Goal: Navigation & Orientation: Find specific page/section

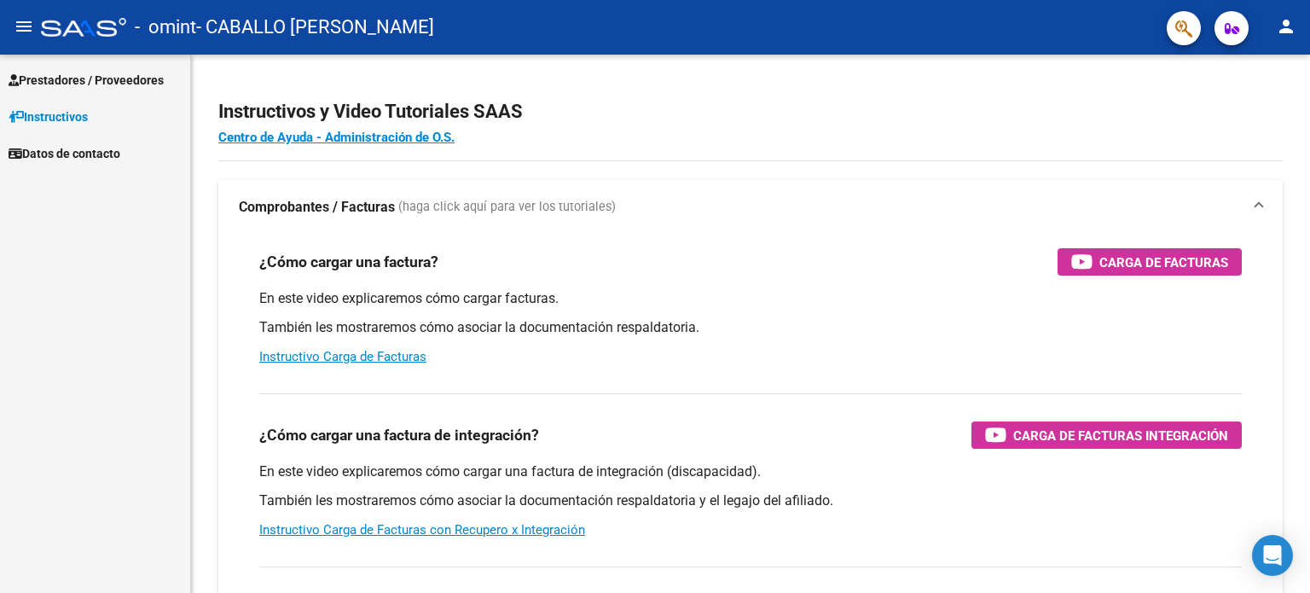
scroll to position [1702, 0]
click at [124, 61] on link "Prestadores / Proveedores" at bounding box center [95, 79] width 190 height 37
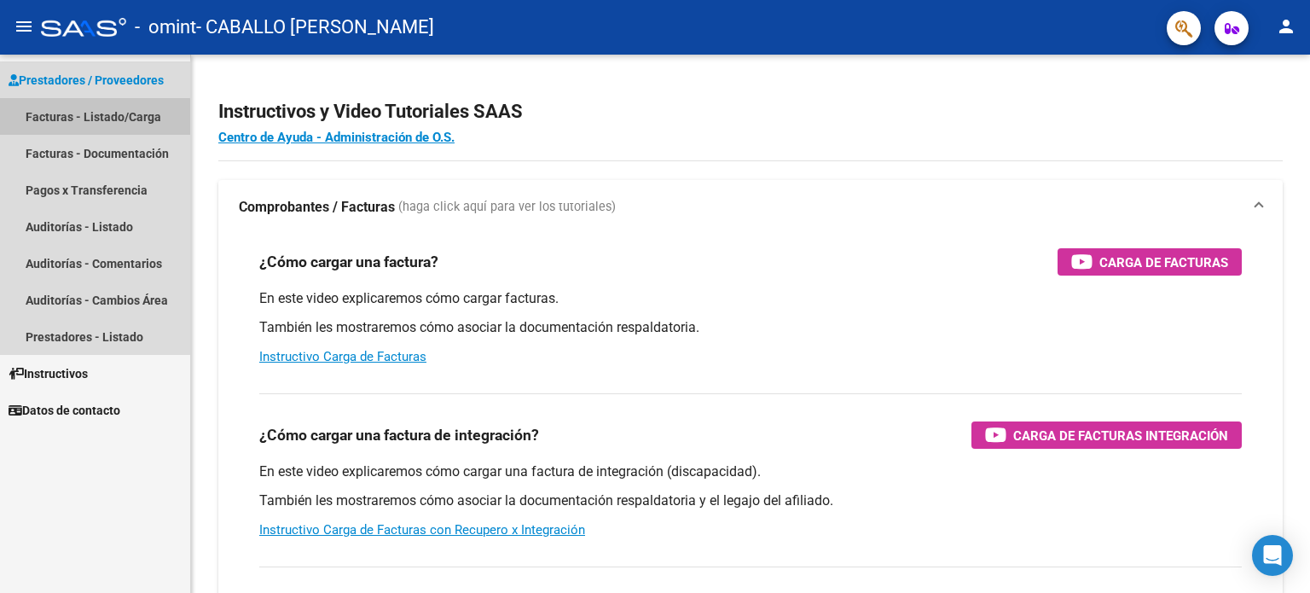
click at [94, 117] on link "Facturas - Listado/Carga" at bounding box center [95, 116] width 190 height 37
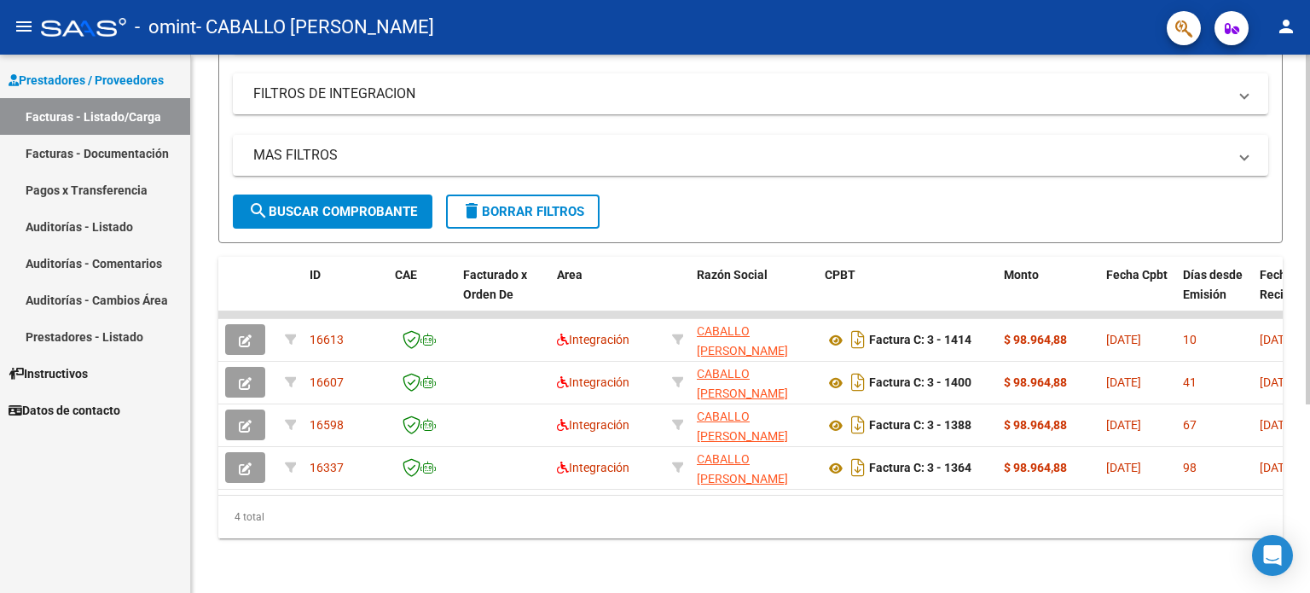
scroll to position [288, 0]
click at [1310, 311] on div at bounding box center [1308, 417] width 4 height 350
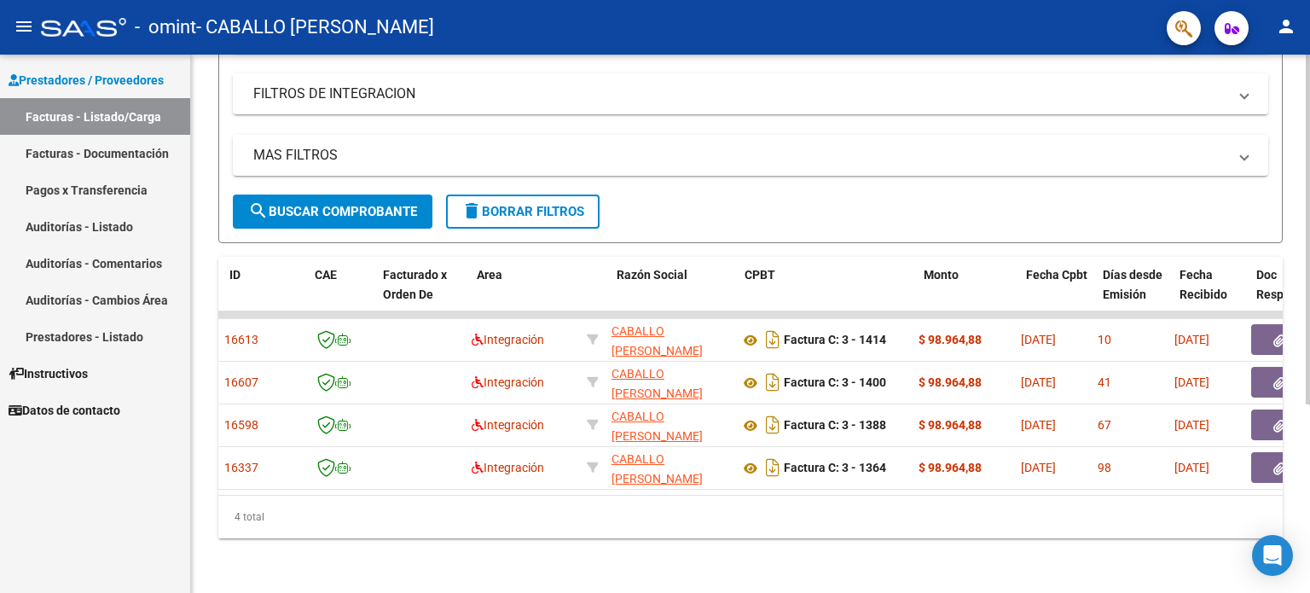
scroll to position [0, 0]
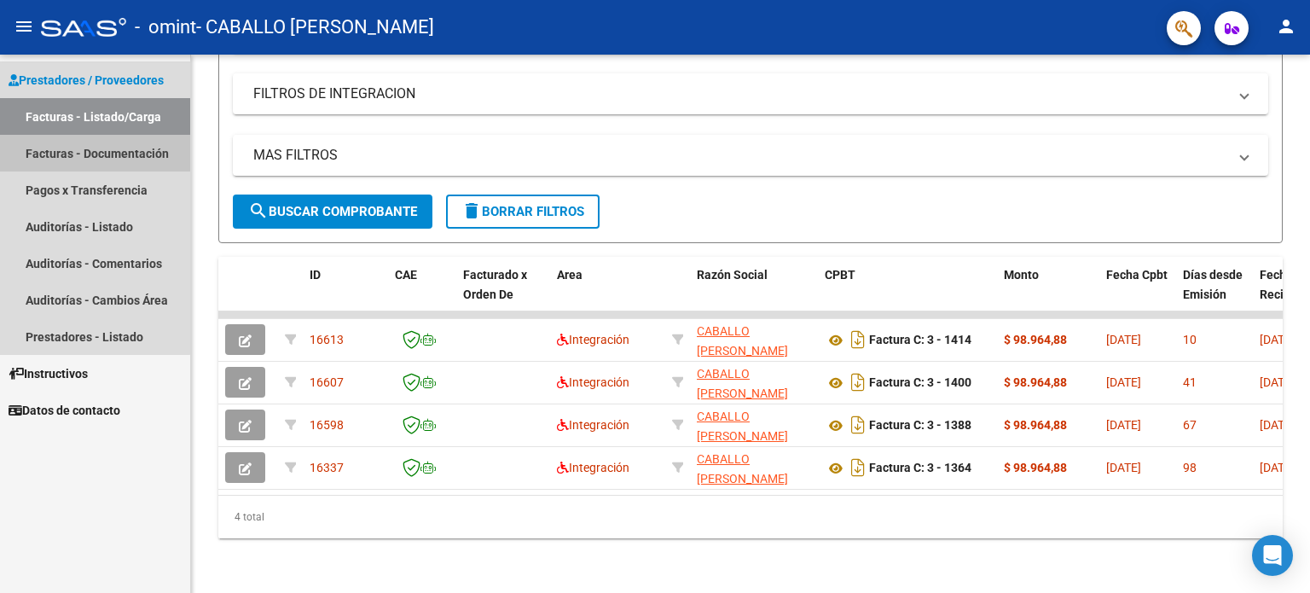
click at [90, 156] on link "Facturas - Documentación" at bounding box center [95, 153] width 190 height 37
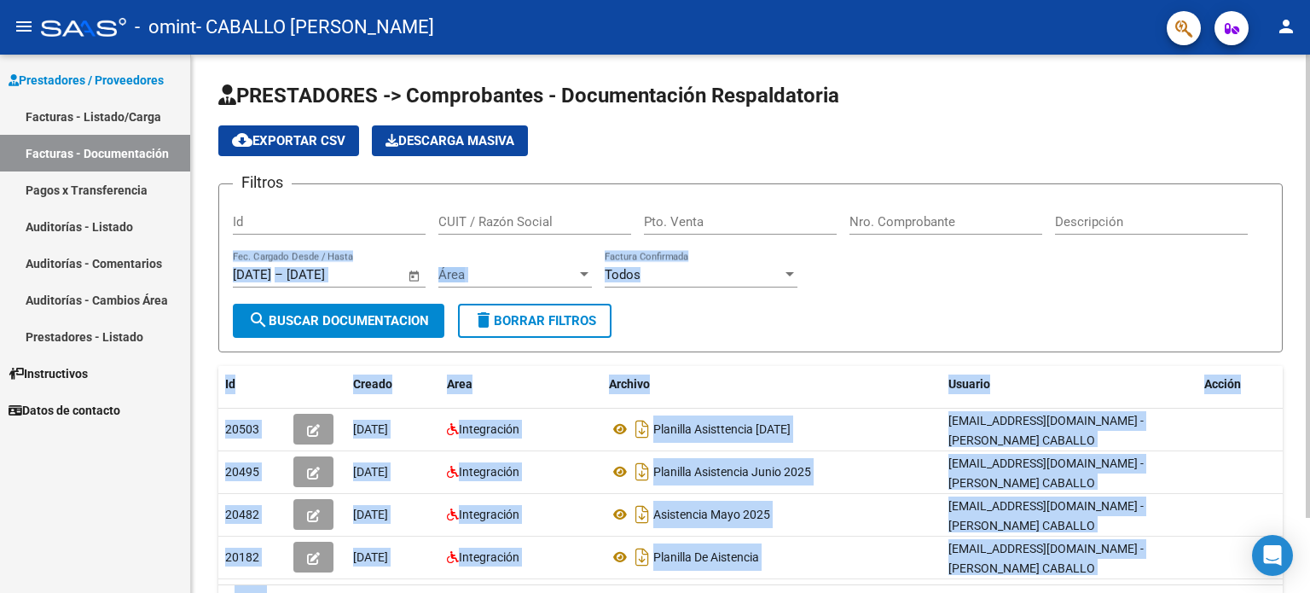
drag, startPoint x: 1303, startPoint y: 197, endPoint x: 1287, endPoint y: 415, distance: 218.9
type textarea "– Fec. Cargado Desde / Hasta Área Área Todos Factura Confirmada search BUSCAR D…"
click at [1302, 465] on div "PRESTADORES -> Comprobantes - Documentación Respaldatoria cloud_download Export…" at bounding box center [750, 369] width 1119 height 628
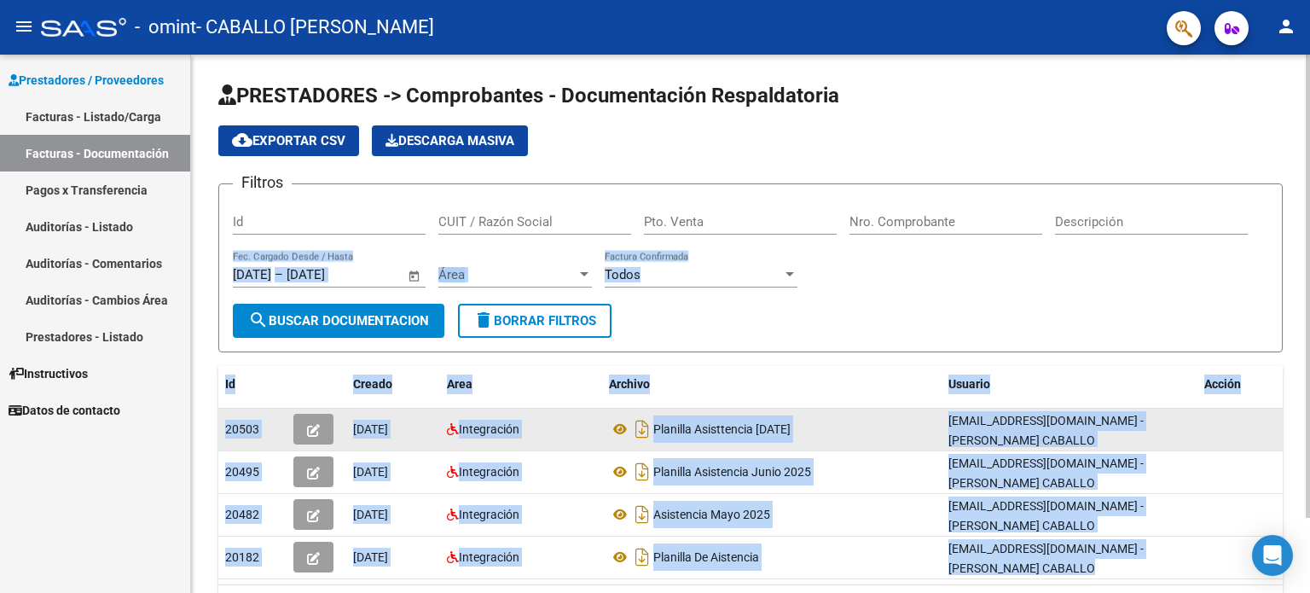
click at [1259, 429] on datatable-body-cell at bounding box center [1240, 430] width 85 height 42
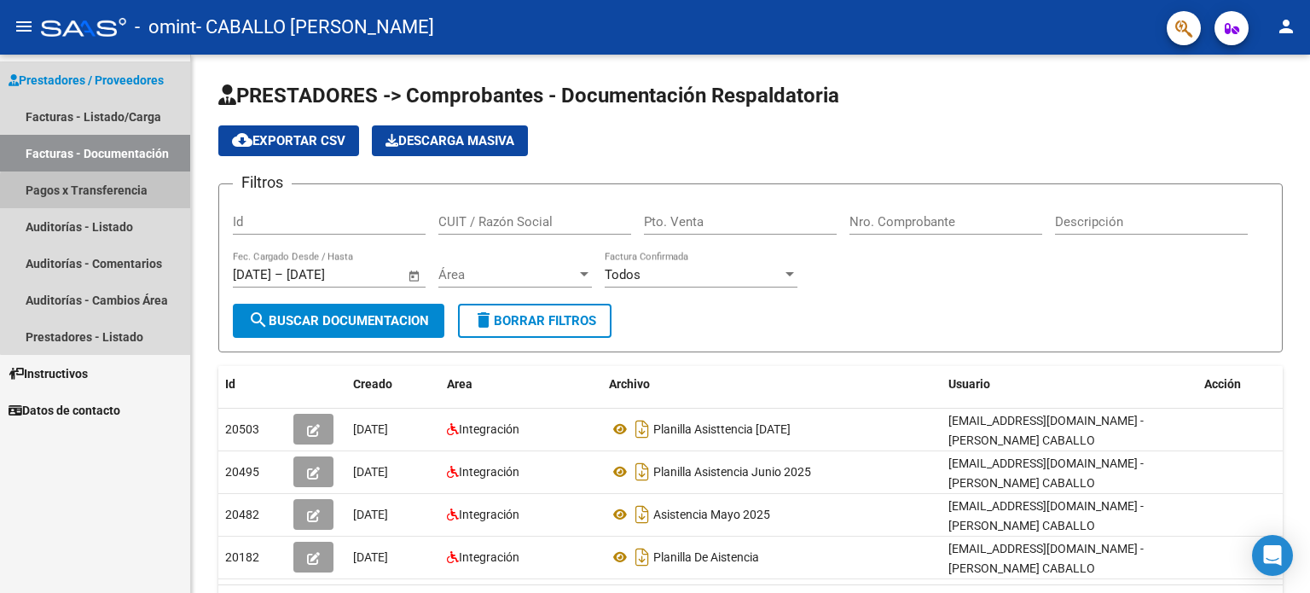
click at [130, 194] on link "Pagos x Transferencia" at bounding box center [95, 189] width 190 height 37
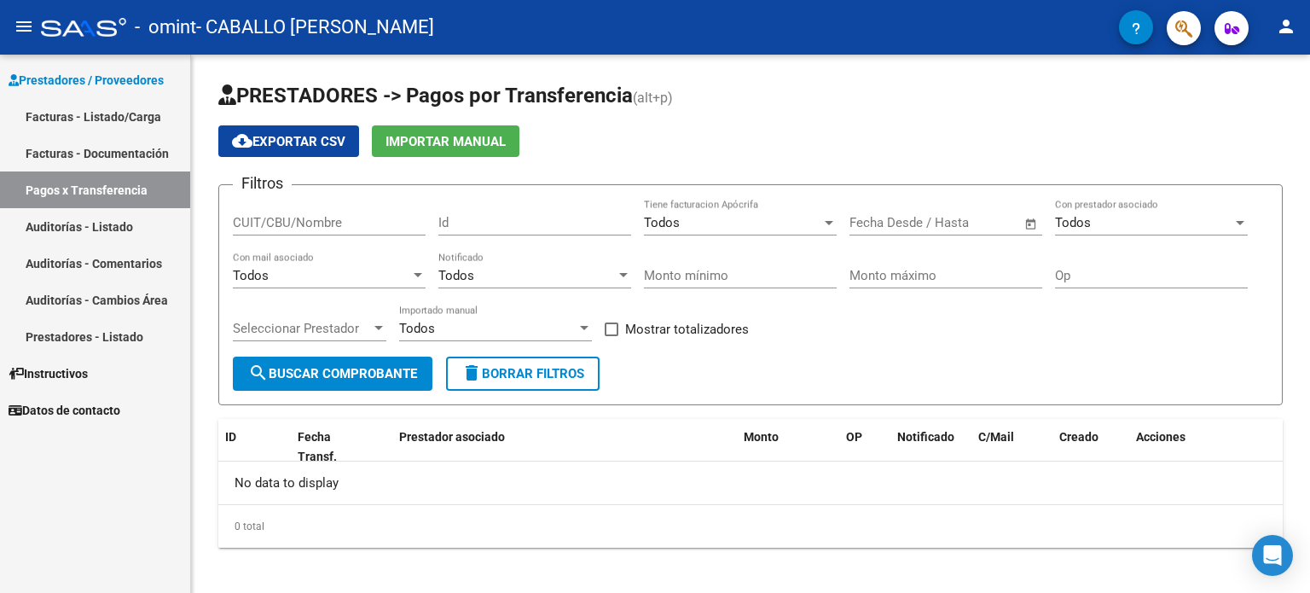
click at [78, 231] on link "Auditorías - Listado" at bounding box center [95, 226] width 190 height 37
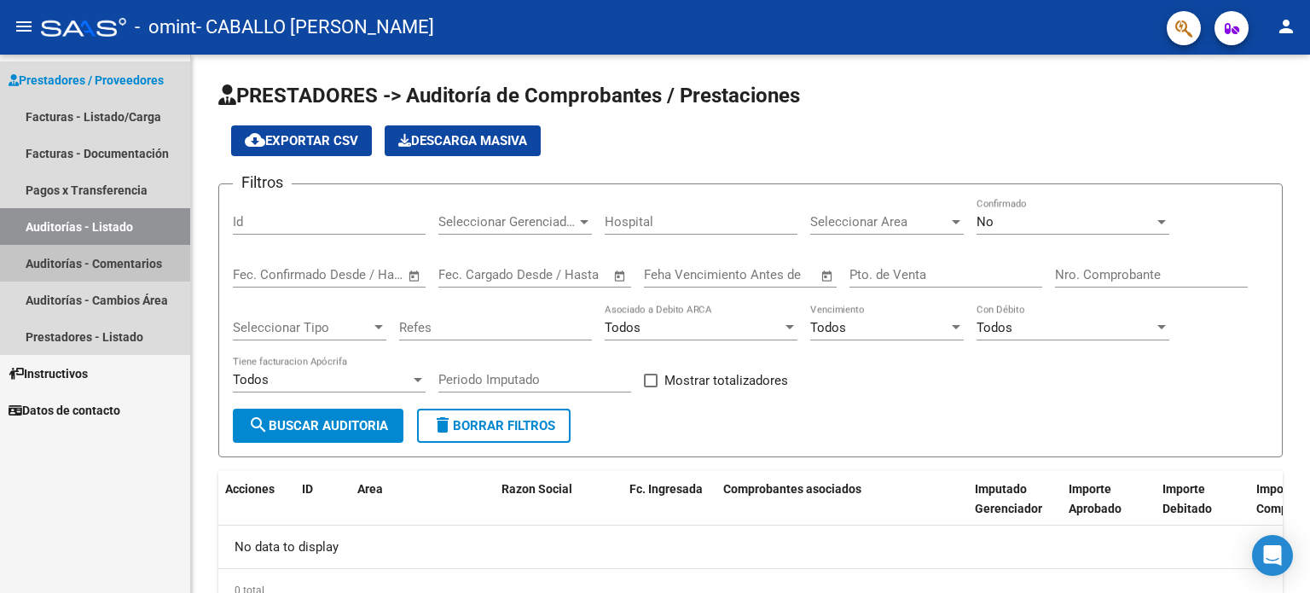
click at [133, 262] on link "Auditorías - Comentarios" at bounding box center [95, 263] width 190 height 37
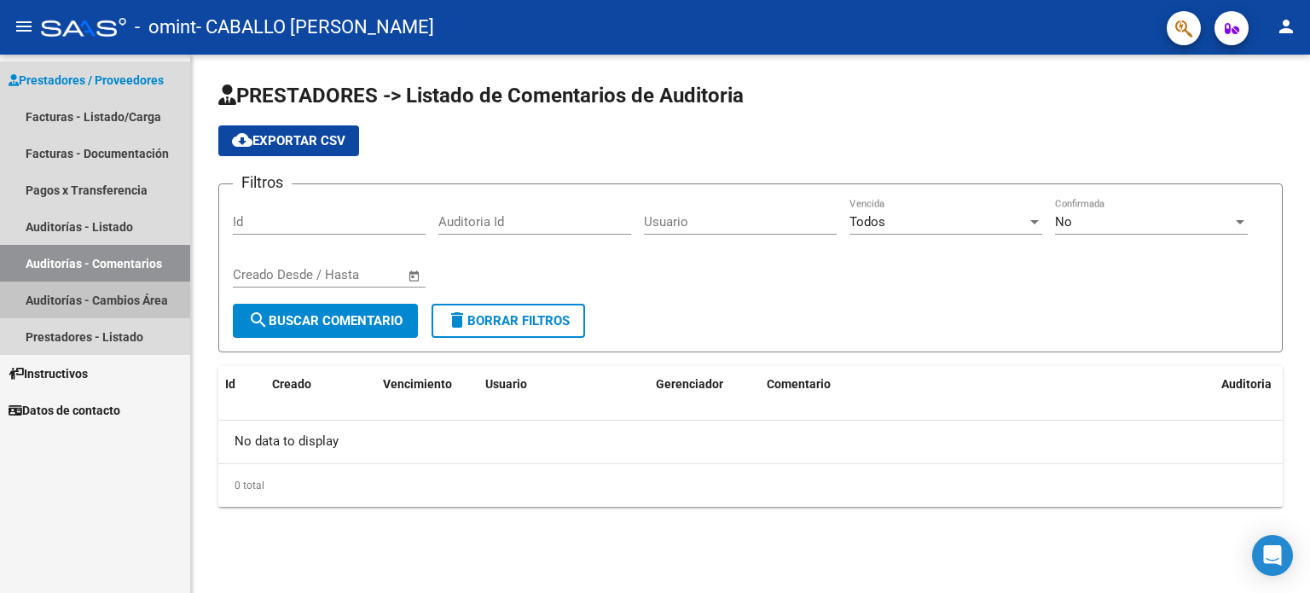
click at [143, 307] on link "Auditorías - Cambios Área" at bounding box center [95, 300] width 190 height 37
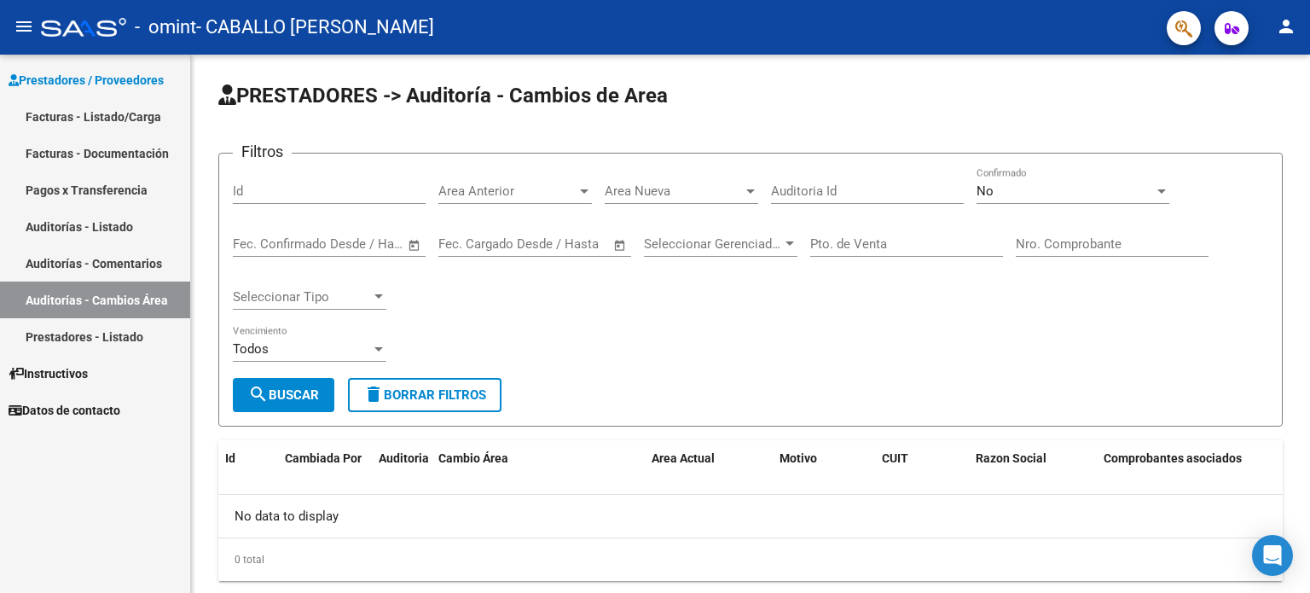
click at [144, 344] on link "Prestadores - Listado" at bounding box center [95, 336] width 190 height 37
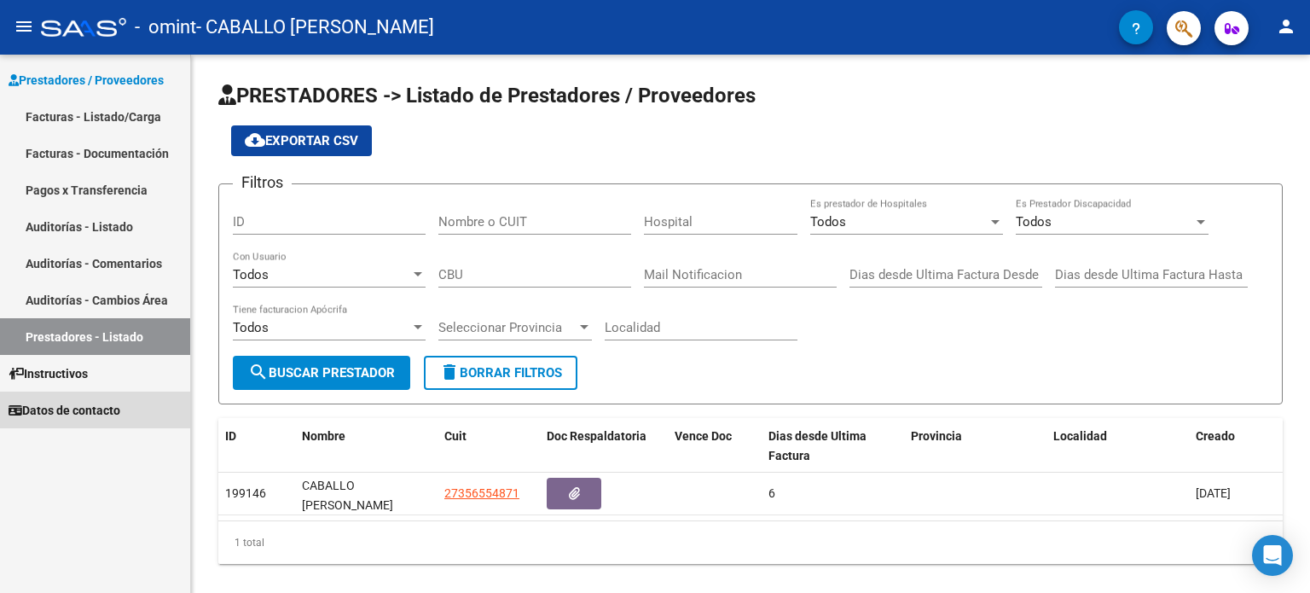
click at [81, 417] on span "Datos de contacto" at bounding box center [65, 410] width 112 height 19
